Goal: Task Accomplishment & Management: Use online tool/utility

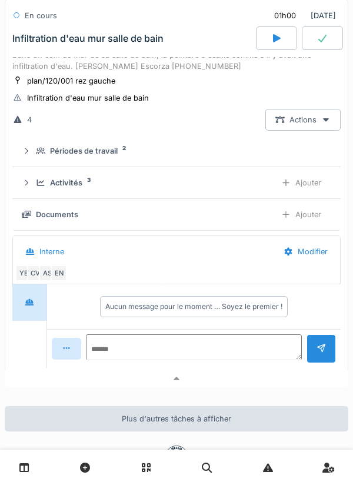
scroll to position [148, 0]
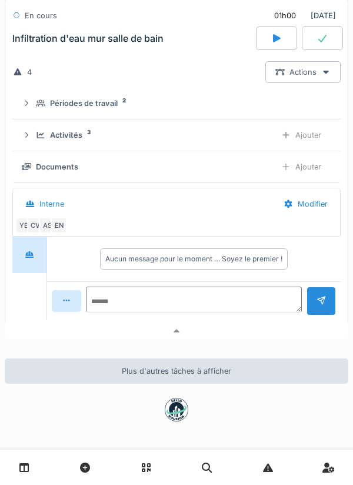
click at [249, 338] on div at bounding box center [177, 331] width 344 height 17
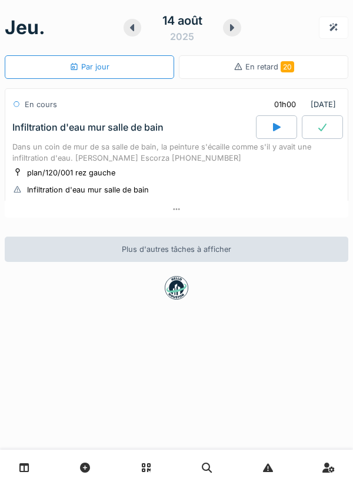
scroll to position [0, 0]
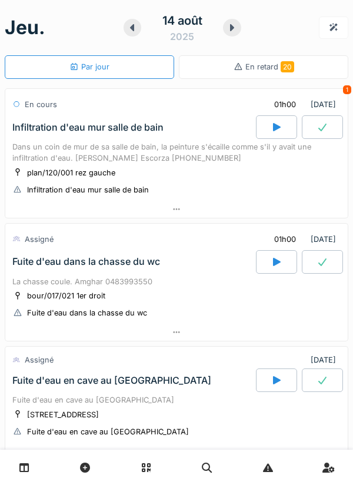
click at [219, 329] on div at bounding box center [176, 332] width 343 height 17
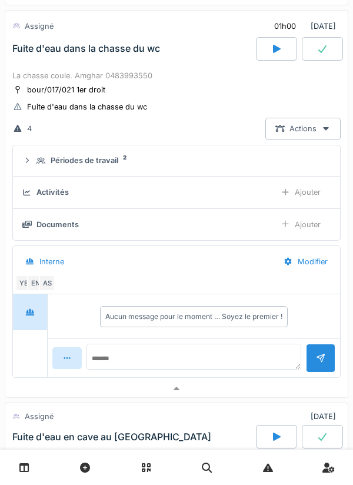
scroll to position [223, 0]
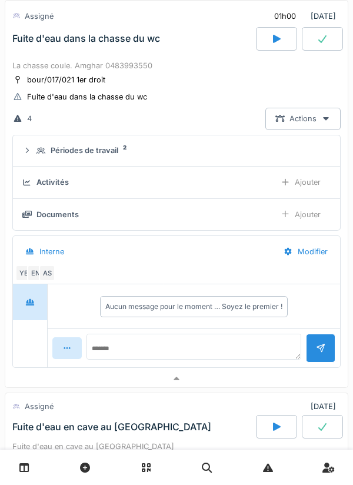
click at [35, 274] on div "EN" at bounding box center [35, 273] width 16 height 16
click at [232, 376] on div at bounding box center [176, 378] width 343 height 17
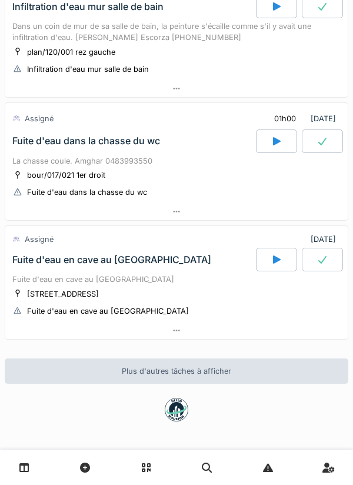
scroll to position [121, 0]
click at [282, 204] on div at bounding box center [176, 211] width 343 height 17
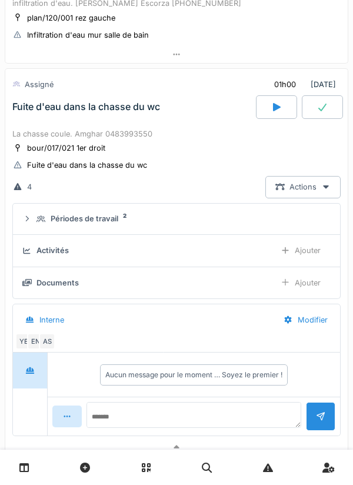
scroll to position [176, 0]
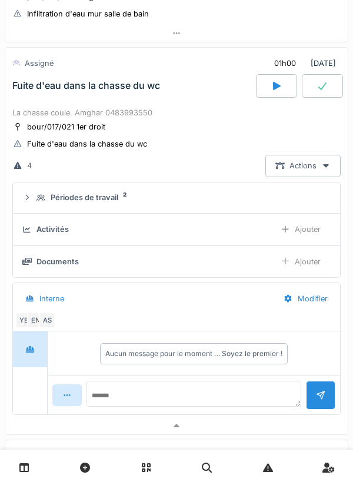
click at [241, 197] on div "Périodes de travail 2" at bounding box center [181, 197] width 290 height 11
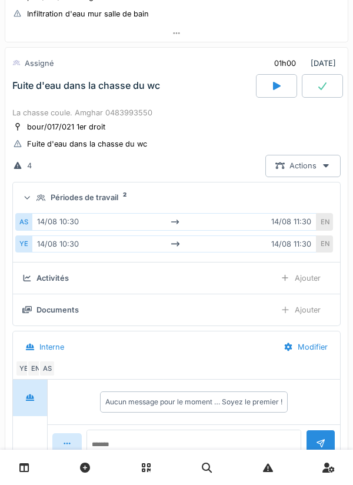
click at [261, 189] on summary "Périodes de travail 2" at bounding box center [177, 198] width 318 height 22
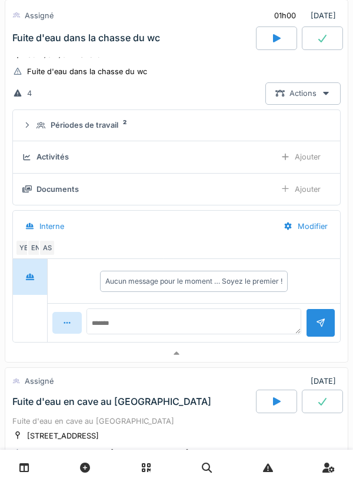
click at [241, 353] on div at bounding box center [176, 353] width 343 height 17
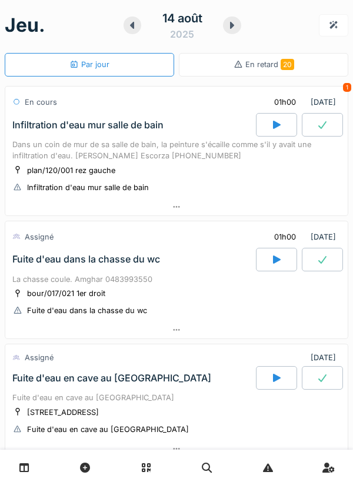
scroll to position [0, 0]
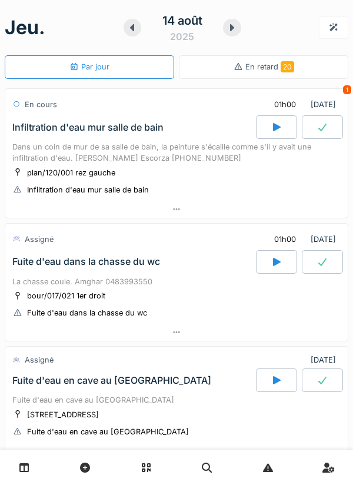
scroll to position [121, 0]
